Goal: Ask a question

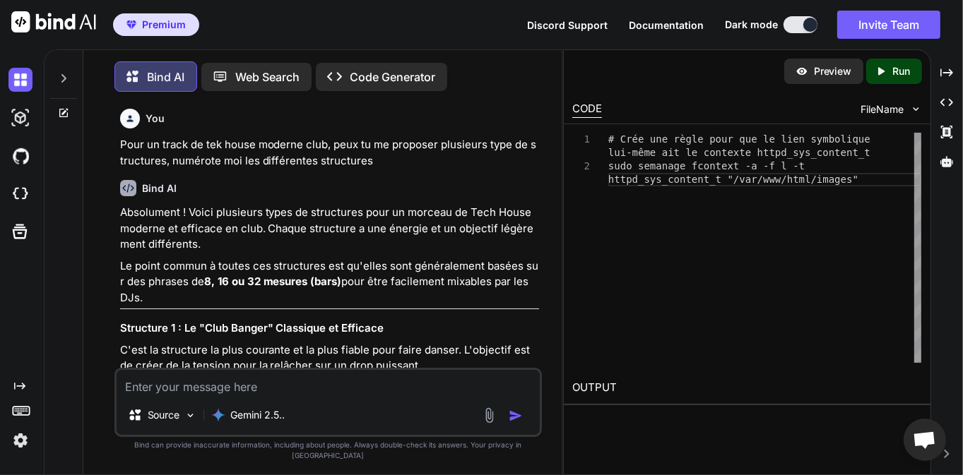
scroll to position [11807, 0]
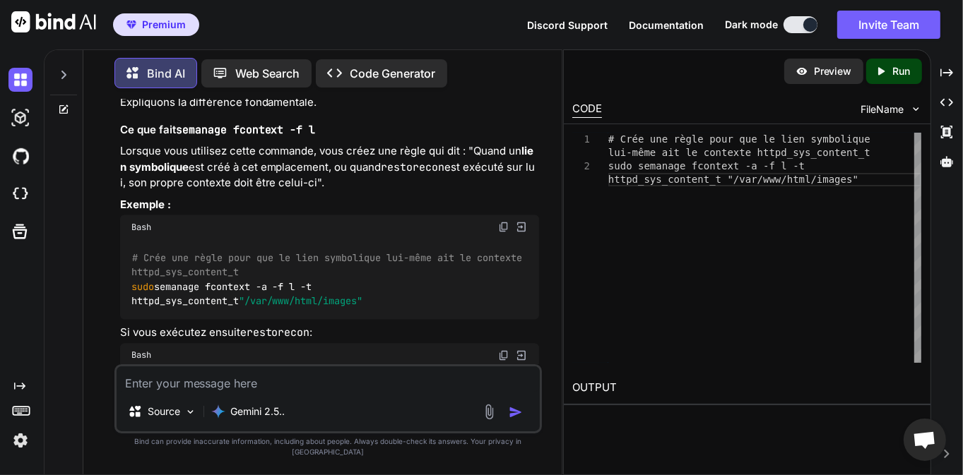
click at [263, 392] on textarea at bounding box center [329, 379] width 424 height 25
type textarea "d"
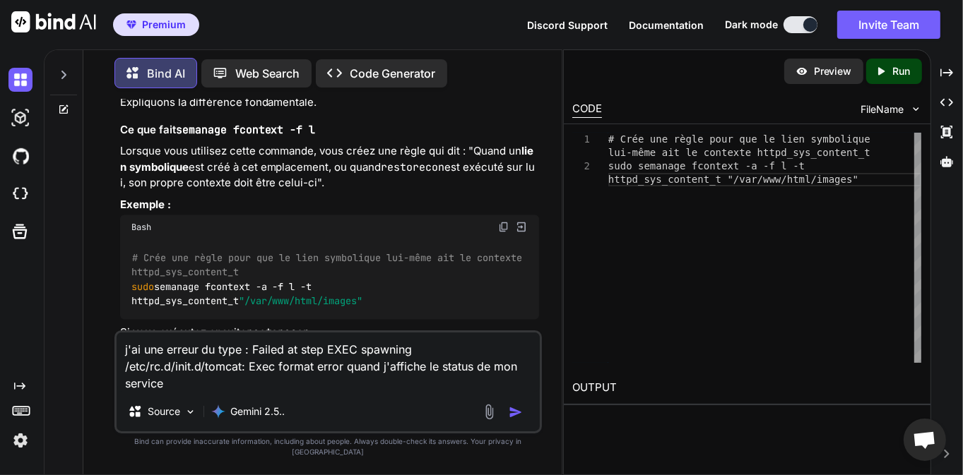
type textarea "j'ai une erreur du type : Failed at step EXEC spawning /etc/rc.d/init.d/tomcat:…"
click at [518, 420] on img "button" at bounding box center [516, 412] width 14 height 14
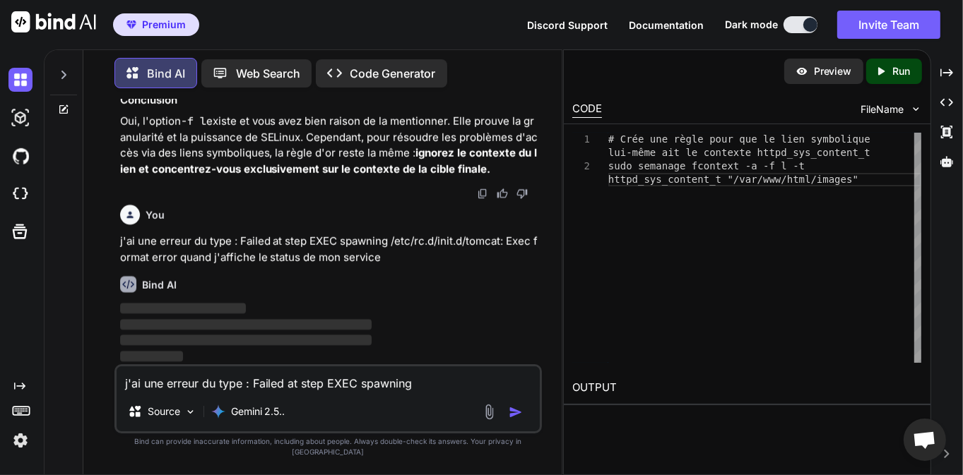
scroll to position [13077, 0]
click at [320, 256] on p "j'ai une erreur du type : Failed at step EXEC spawning /etc/rc.d/init.d/tomcat:…" at bounding box center [330, 249] width 420 height 32
click at [307, 260] on p "j'ai une erreur du type : Failed at step EXEC spawning /etc/rc.d/init.d/tomcat:…" at bounding box center [330, 249] width 420 height 32
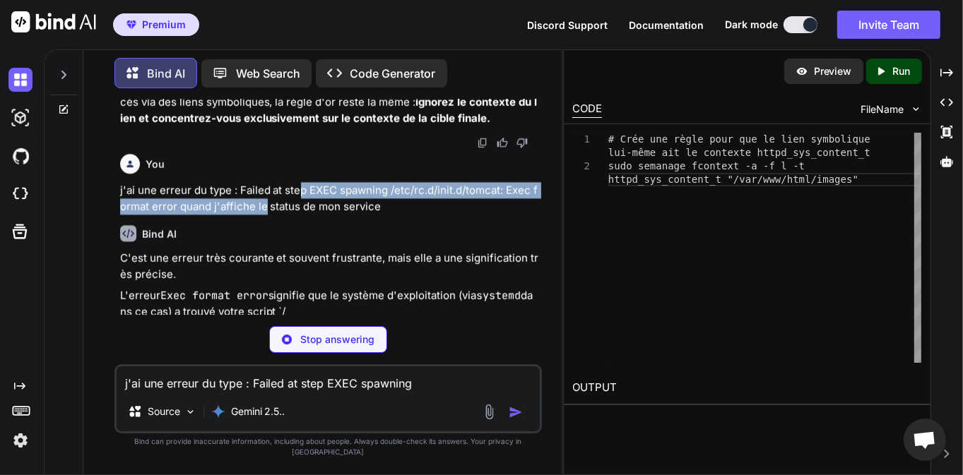
drag, startPoint x: 263, startPoint y: 263, endPoint x: 297, endPoint y: 253, distance: 35.5
click at [297, 214] on p "j'ai une erreur du type : Failed at step EXEC spawning /etc/rc.d/init.d/tomcat:…" at bounding box center [330, 198] width 420 height 32
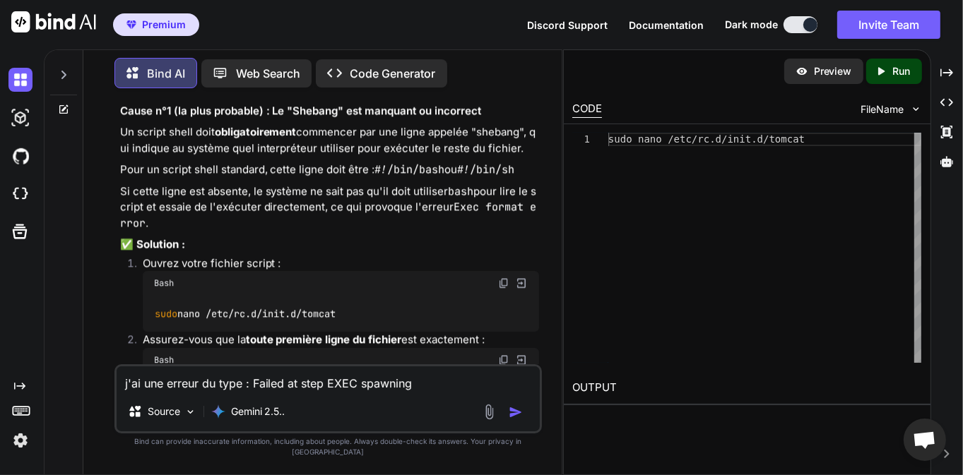
scroll to position [13371, 0]
